Goal: Task Accomplishment & Management: Manage account settings

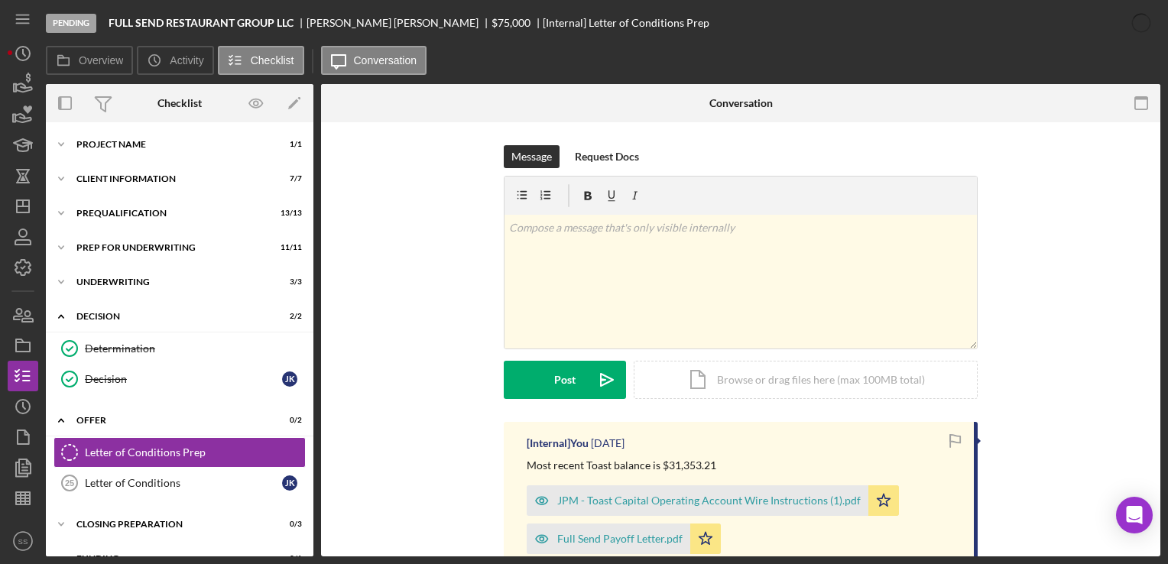
scroll to position [111, 0]
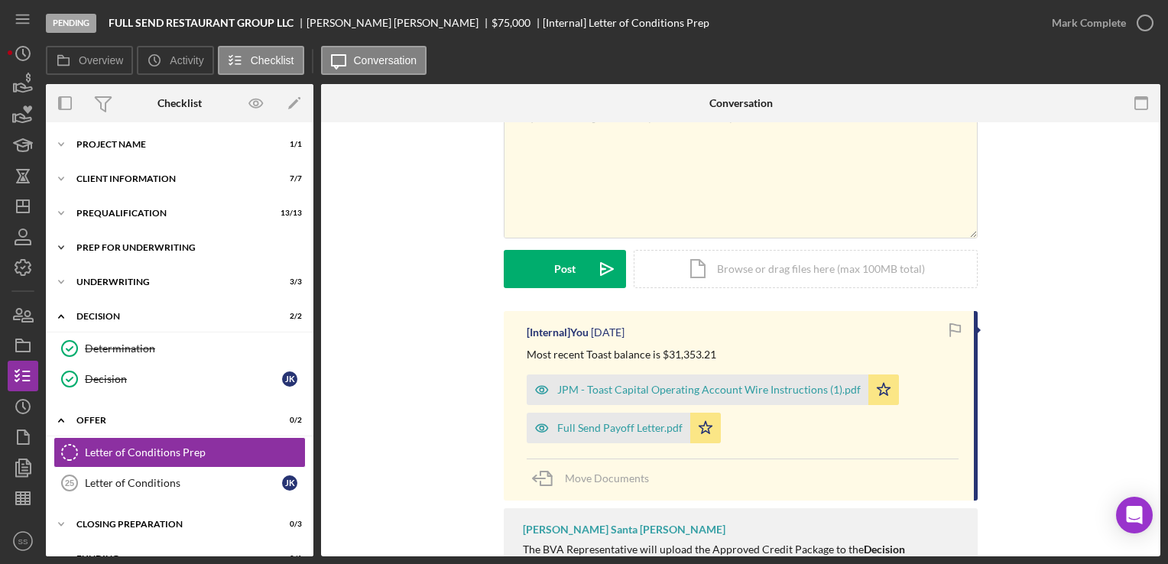
click at [145, 255] on div "Icon/Expander Prep for Underwriting 11 / 11" at bounding box center [179, 247] width 267 height 31
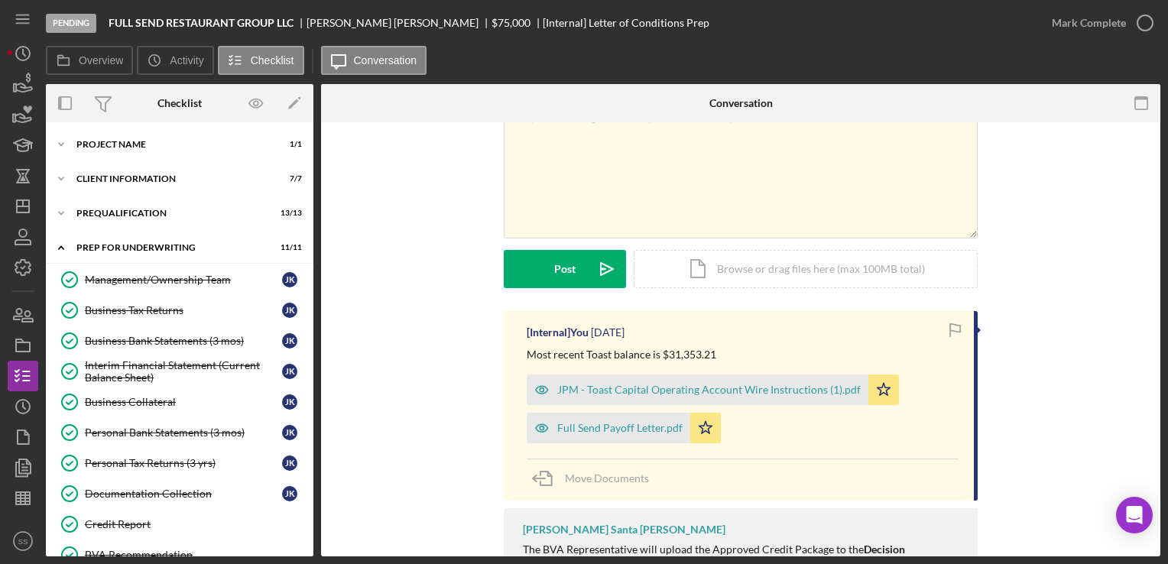
click at [0, 225] on html "Pending FULL SEND RESTAURANT GROUP LLC [PERSON_NAME] $75,000 $75,000 [Internal]…" at bounding box center [584, 282] width 1168 height 564
click at [18, 210] on icon "Icon/Dashboard" at bounding box center [23, 206] width 38 height 38
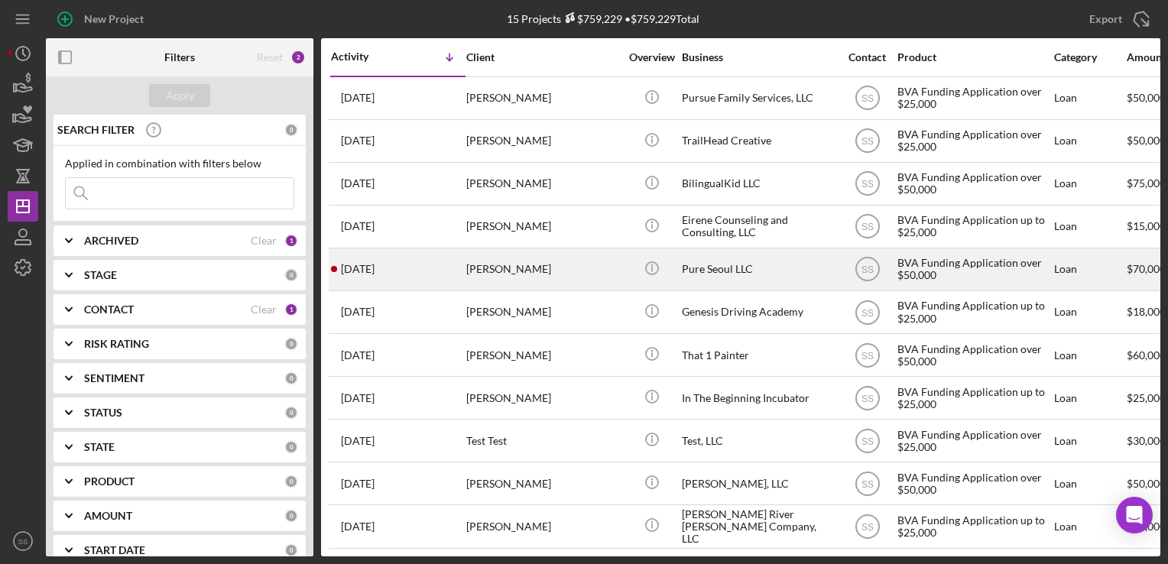
click at [499, 249] on div "[PERSON_NAME]" at bounding box center [542, 269] width 153 height 41
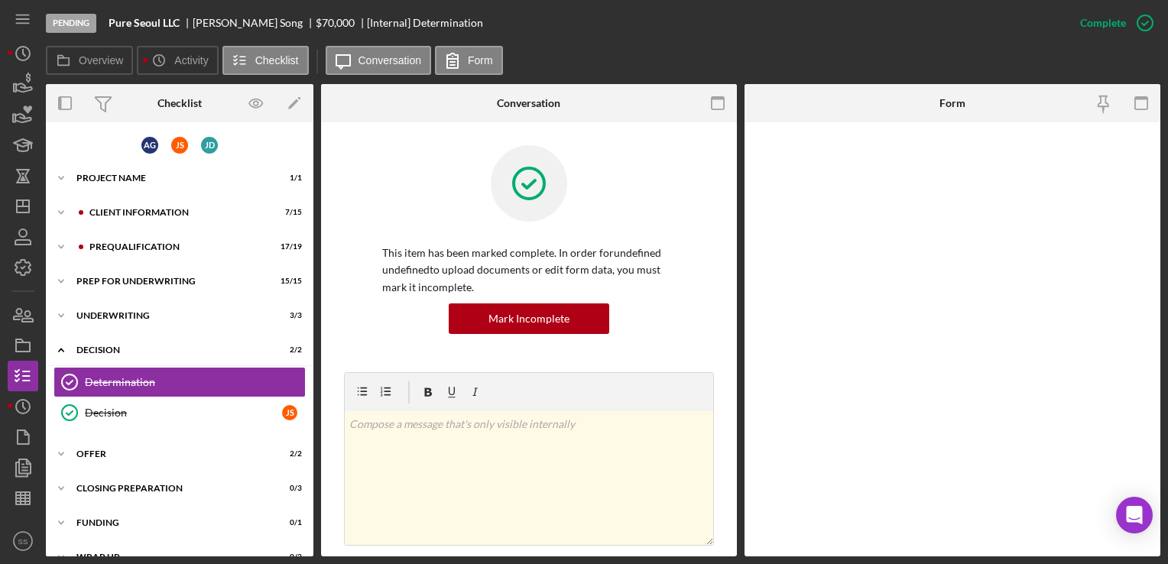
scroll to position [21, 0]
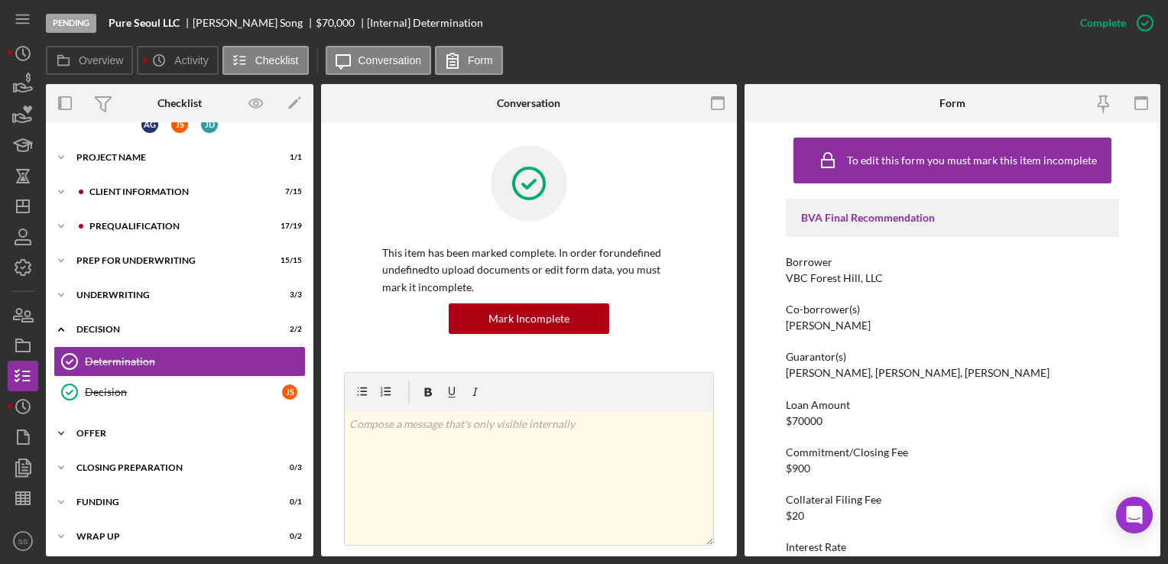
click at [142, 431] on div "Offer" at bounding box center [185, 433] width 218 height 9
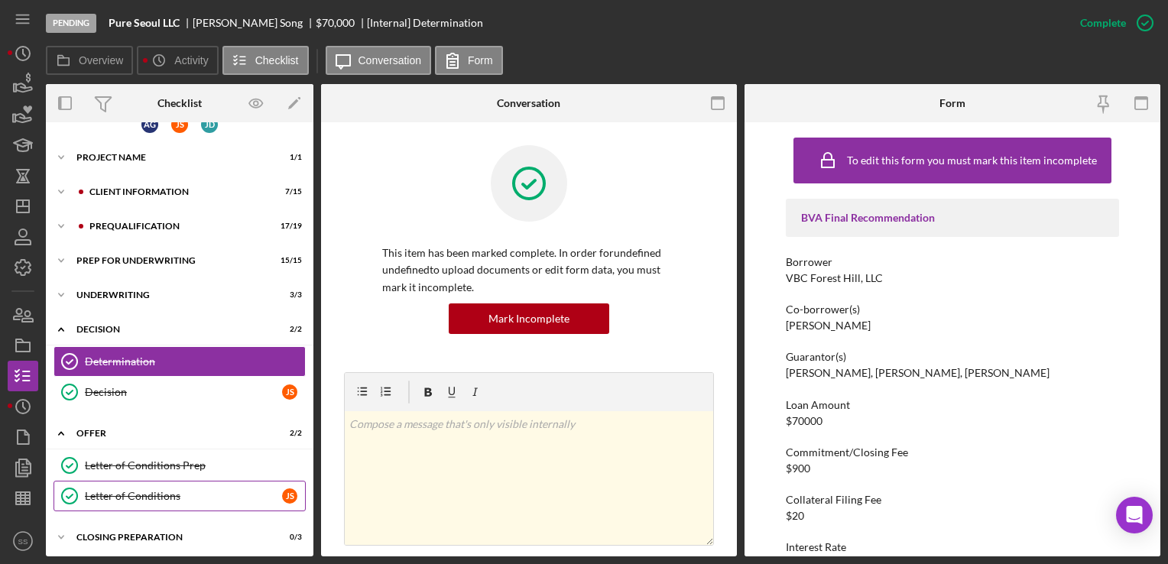
scroll to position [91, 0]
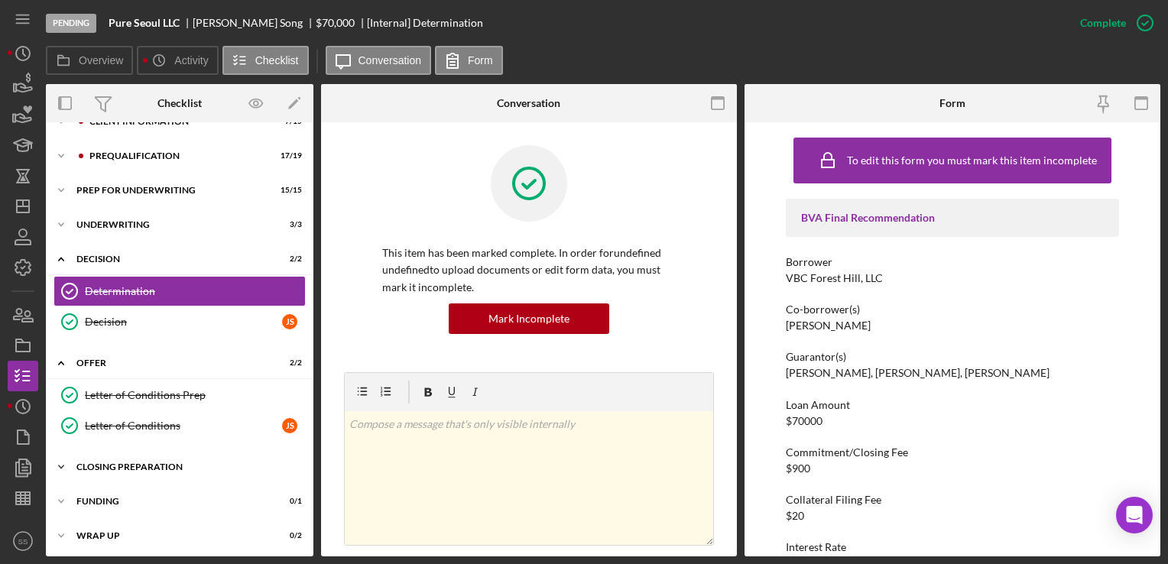
click at [148, 469] on div "Icon/Expander Closing Preparation 0 / 3" at bounding box center [179, 467] width 267 height 31
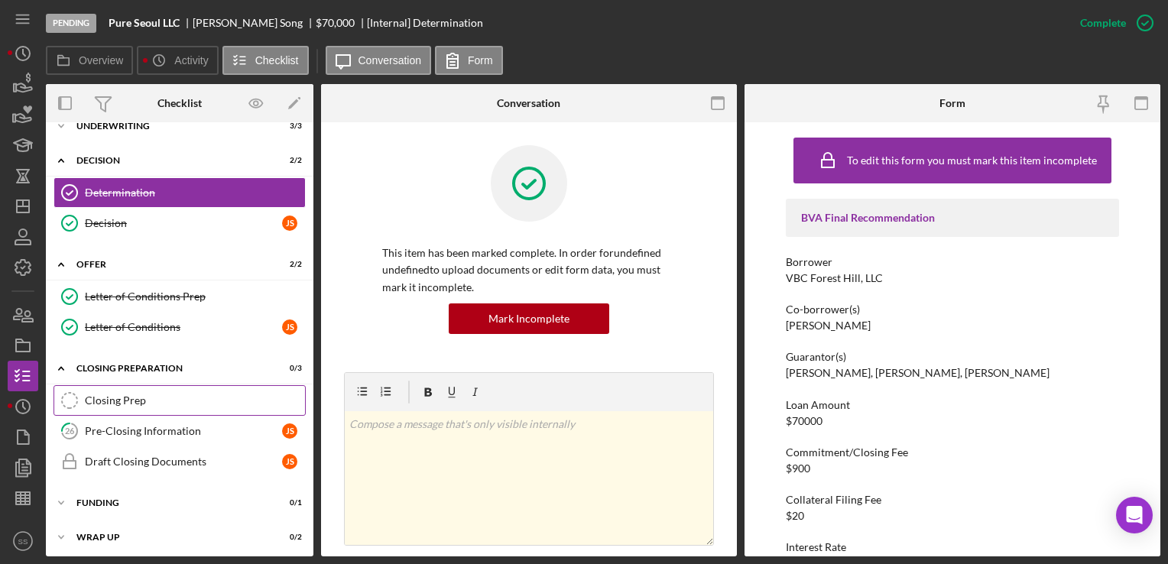
click at [159, 403] on div "Closing Prep" at bounding box center [195, 400] width 220 height 12
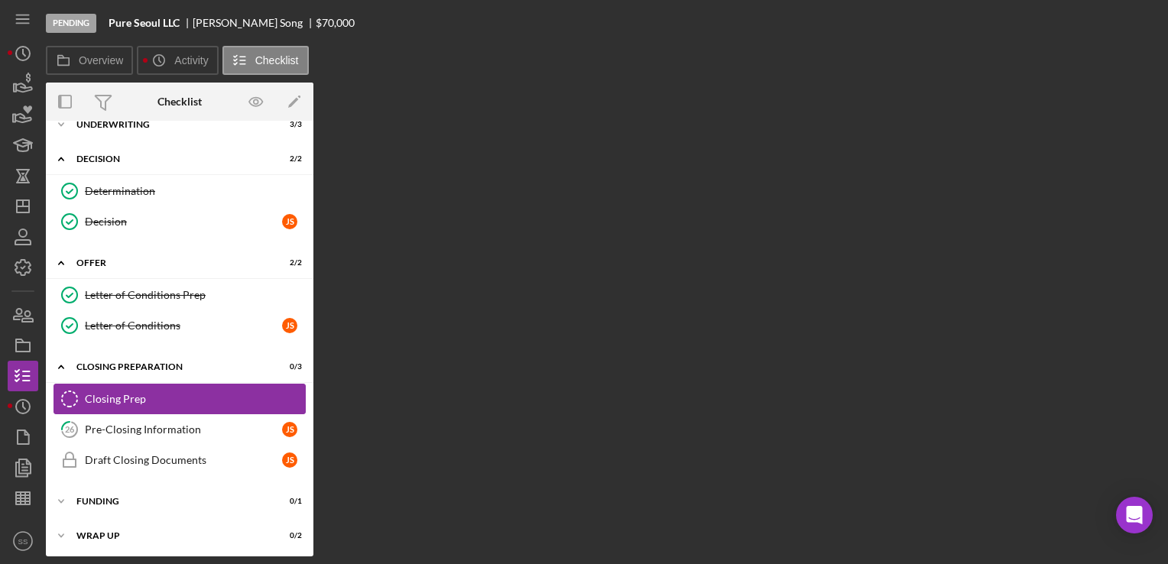
scroll to position [190, 0]
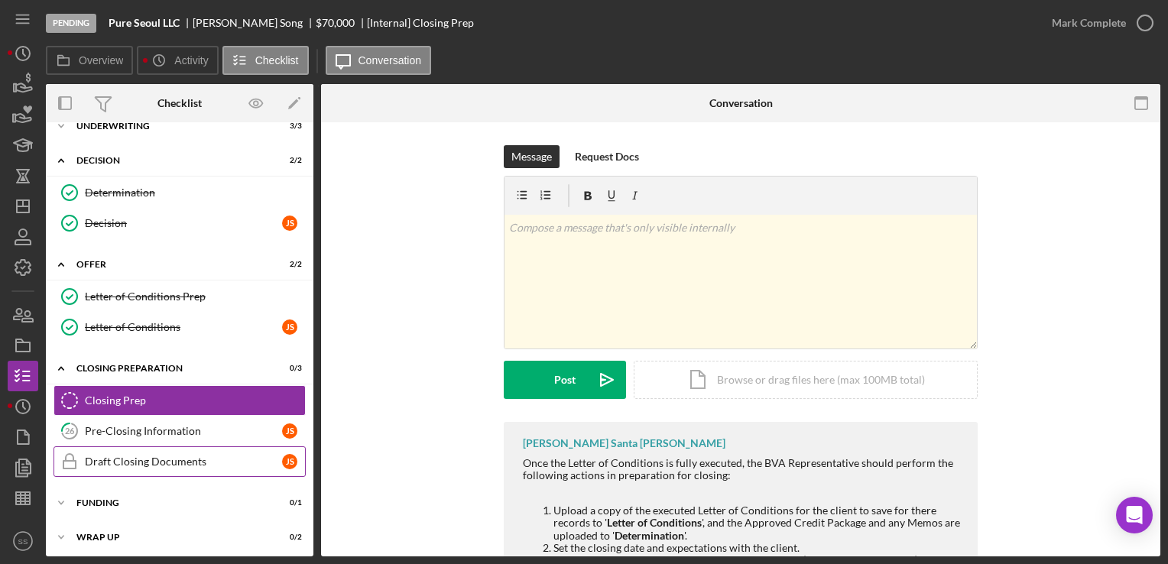
click at [167, 455] on div "Draft Closing Documents" at bounding box center [183, 461] width 197 height 12
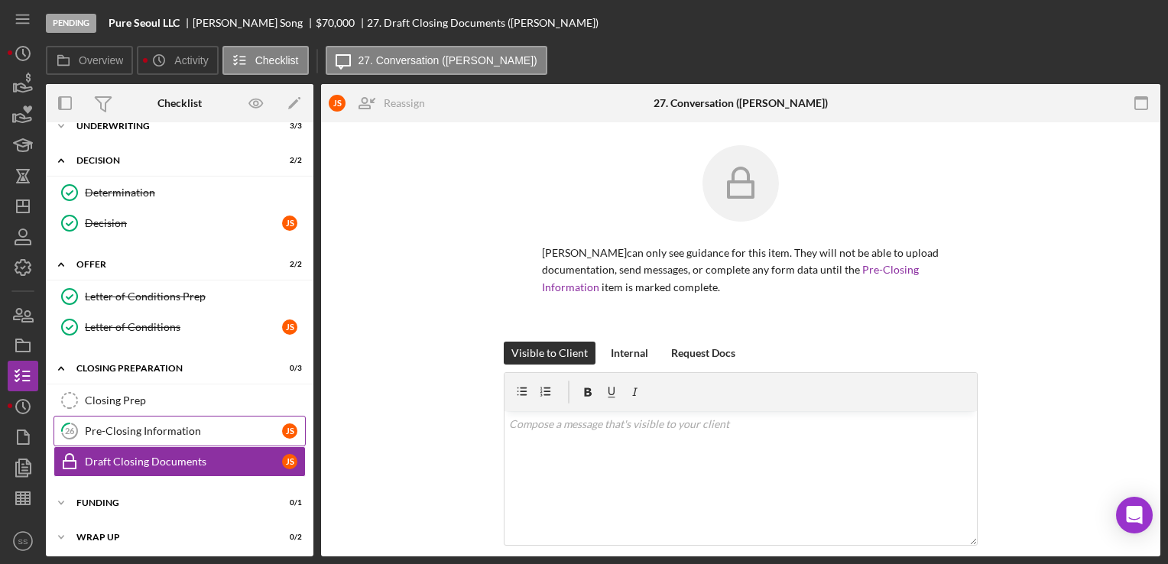
click at [167, 429] on div "Pre-Closing Information" at bounding box center [183, 431] width 197 height 12
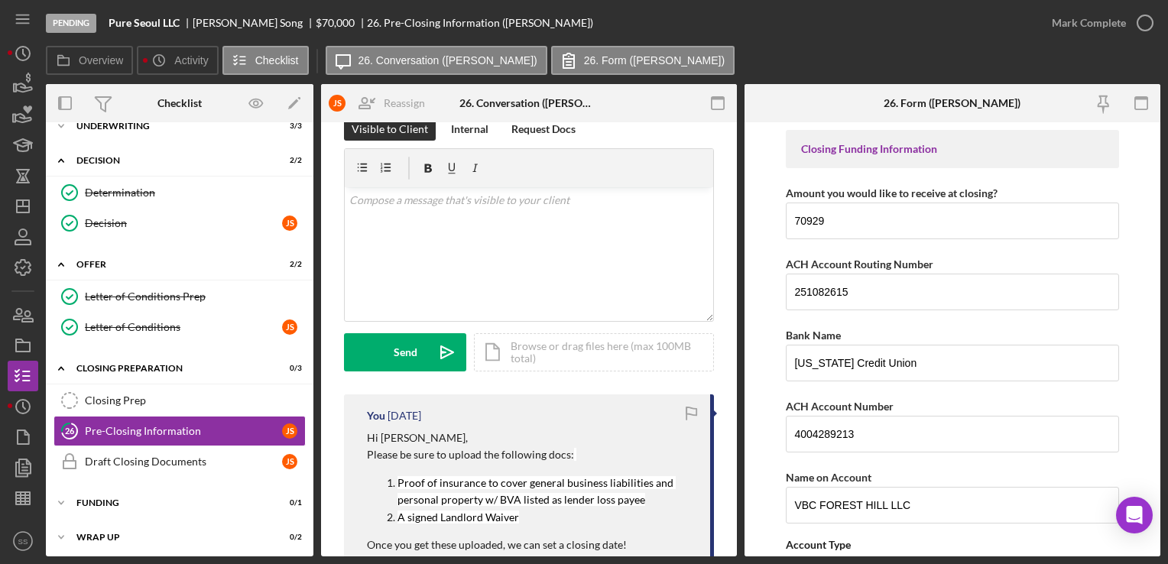
scroll to position [26, 0]
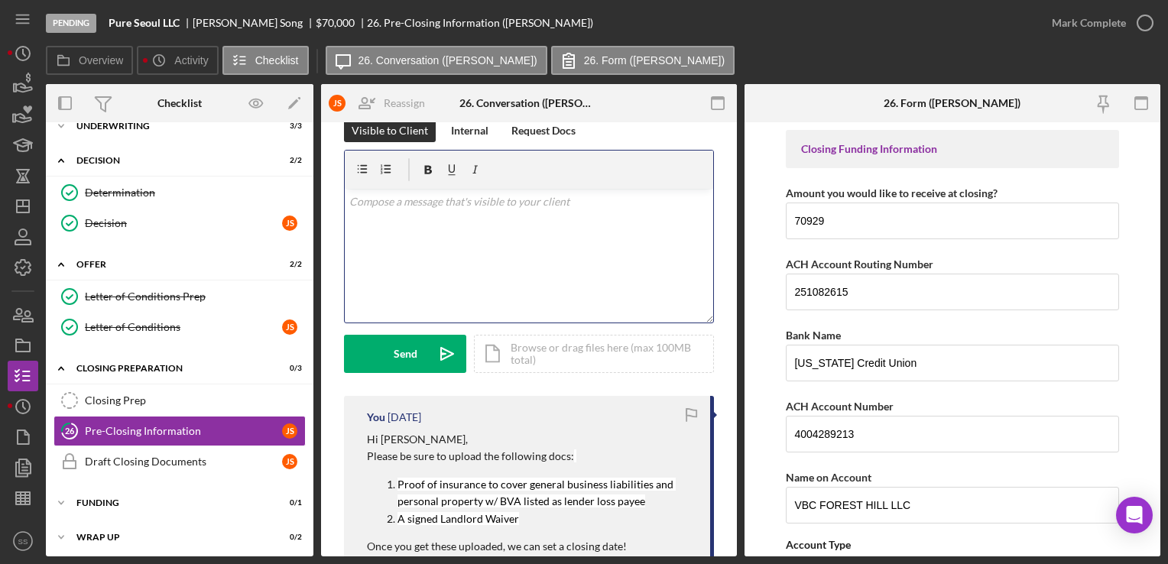
click at [503, 282] on div "v Color teal Color pink Remove color Add row above Add row below Add column bef…" at bounding box center [529, 256] width 368 height 134
click at [527, 337] on div "Icon/Document Browse or drag files here (max 100MB total) Tap to choose files o…" at bounding box center [594, 354] width 240 height 38
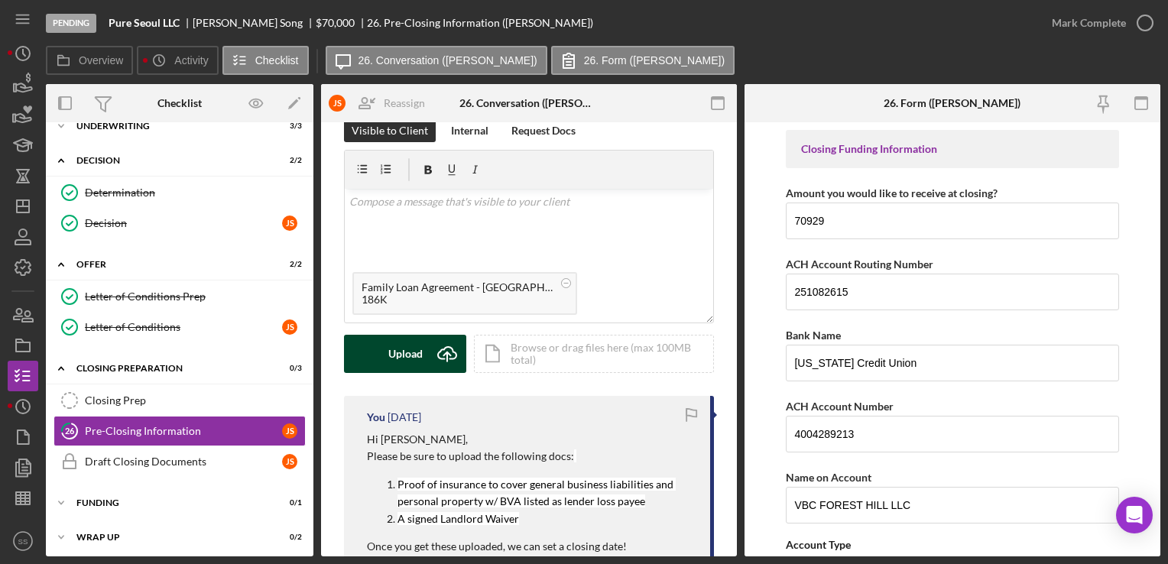
click at [423, 363] on button "Upload Icon/Upload" at bounding box center [405, 354] width 122 height 38
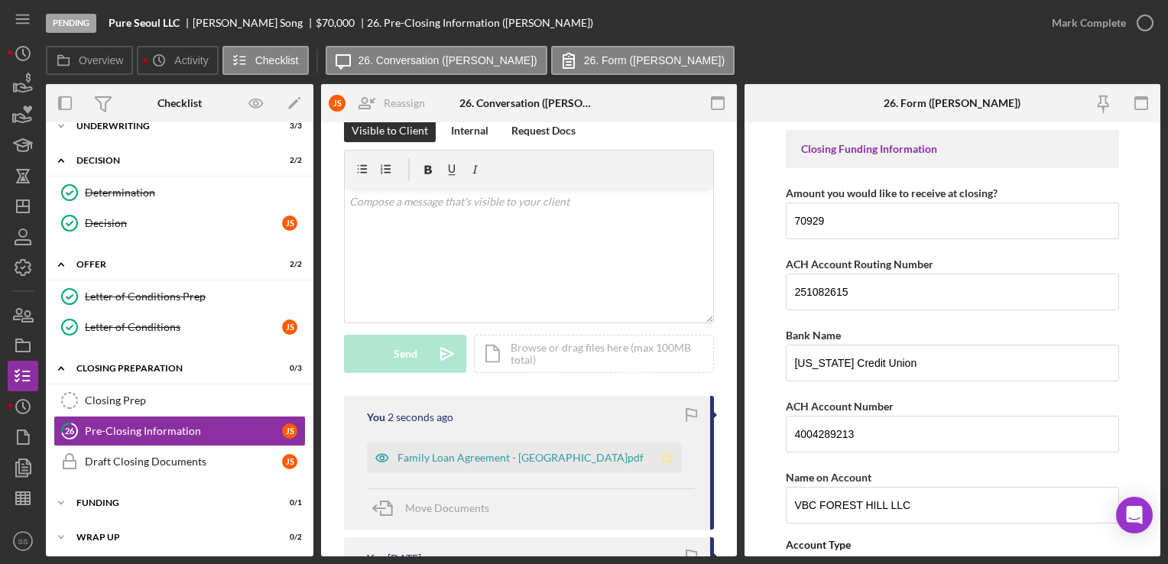
click at [651, 453] on icon "Icon/Star" at bounding box center [666, 457] width 31 height 31
click at [1031, 75] on div "Overview Icon/History Activity Checklist Icon/Message 26. Conversation ([PERSON…" at bounding box center [603, 61] width 1114 height 31
